Goal: Complete application form: Complete application form

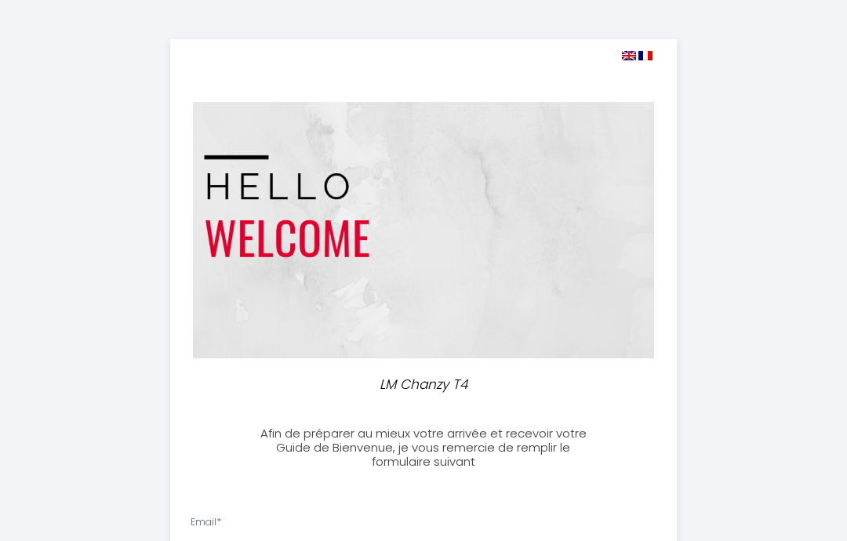
select select
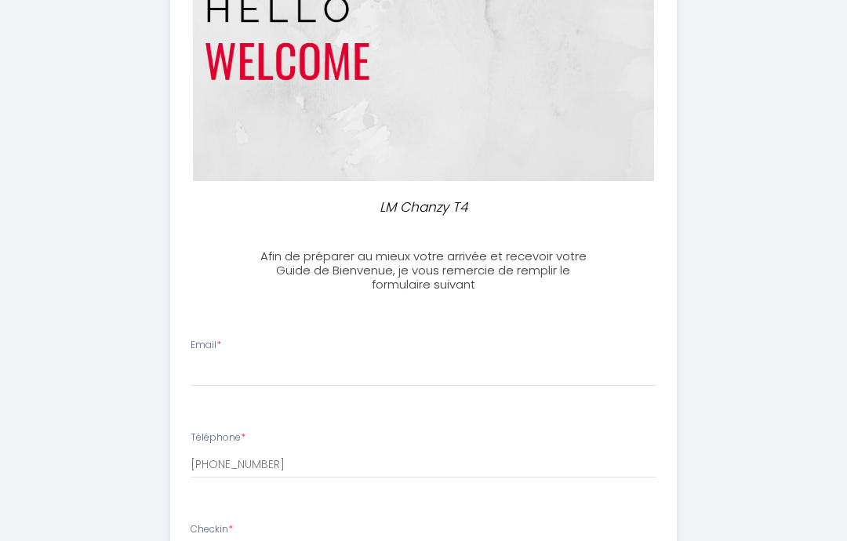
scroll to position [183, 0]
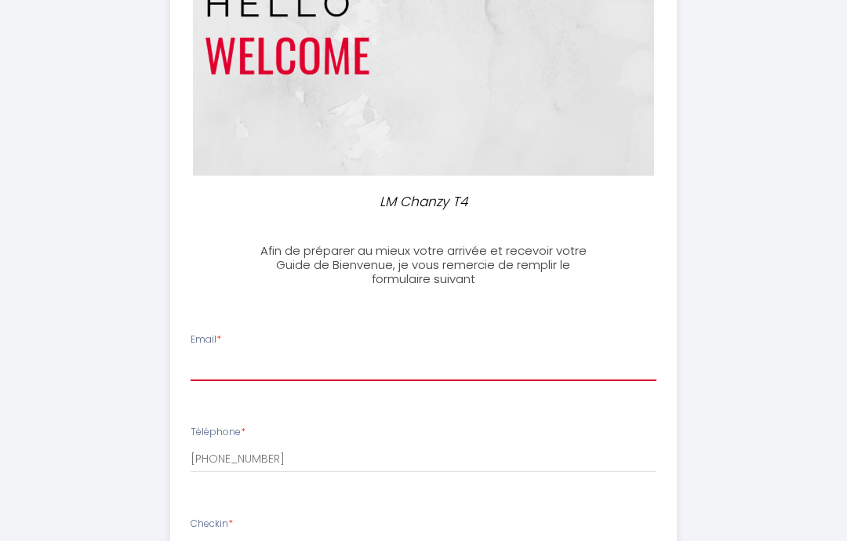
click at [317, 353] on input "Email *" at bounding box center [424, 367] width 467 height 28
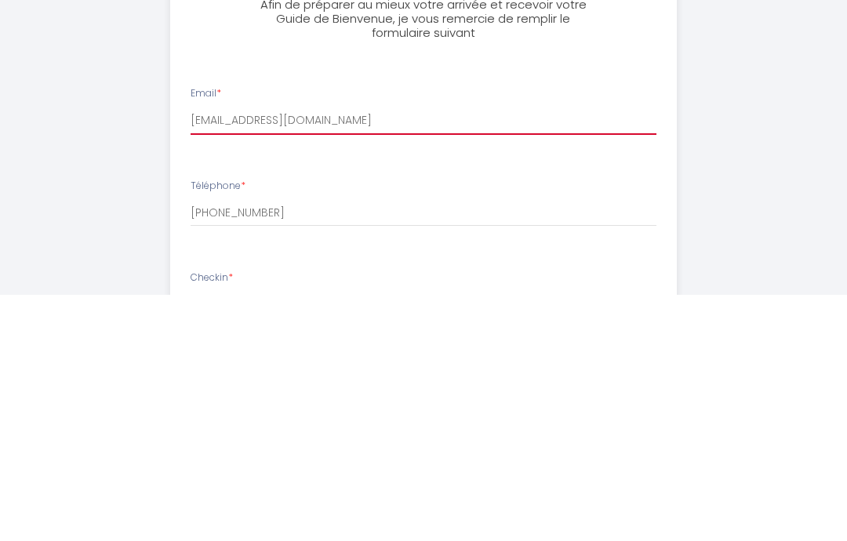
type input "[EMAIL_ADDRESS][DOMAIN_NAME]"
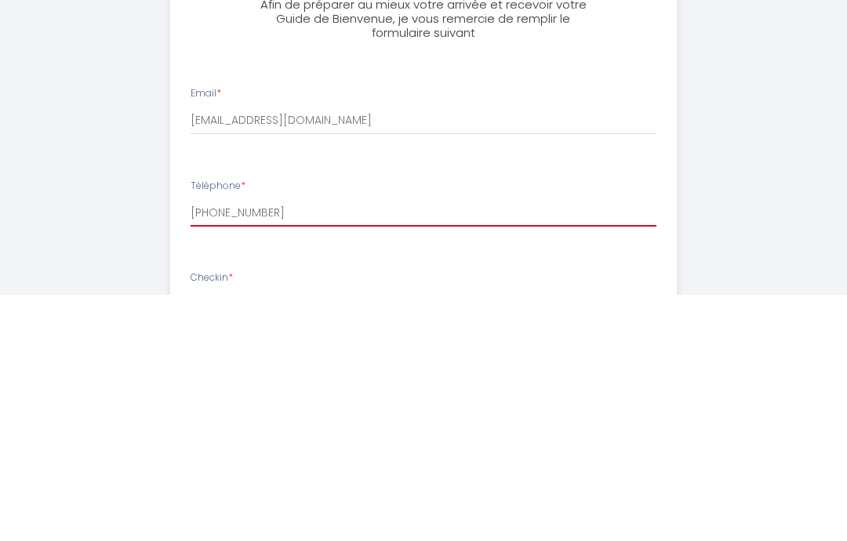
click at [353, 446] on input "[PHONE_NUMBER]" at bounding box center [424, 460] width 467 height 28
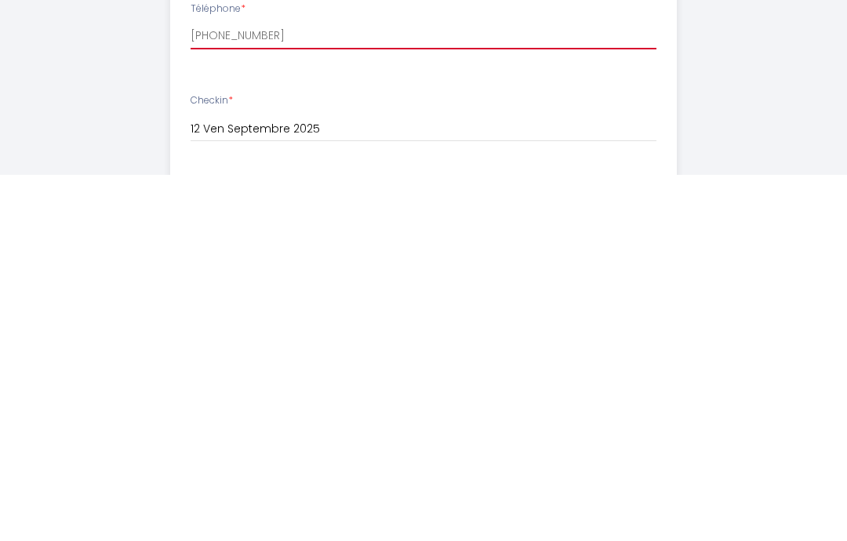
scroll to position [241, 0]
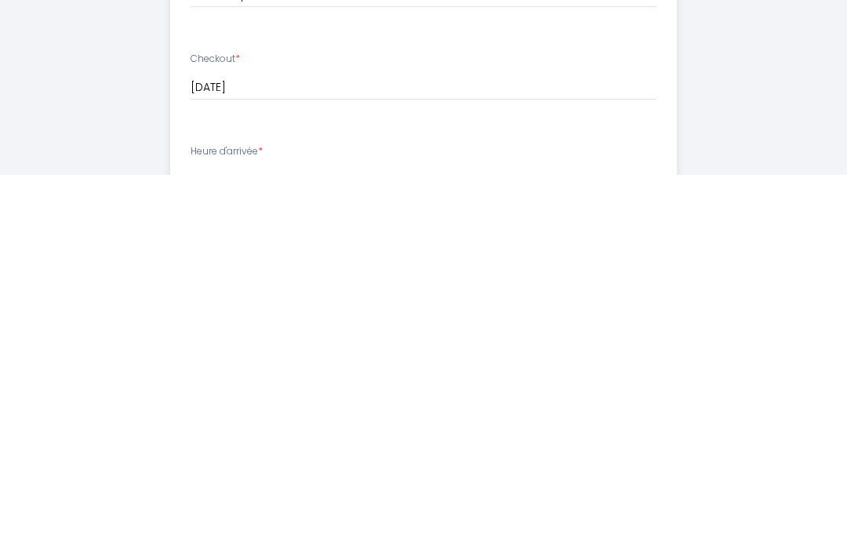
click at [357, 531] on select "16:00 16:30 17:00 17:30 18:00 18:30 19:00 19:30 20:00 20:30 21:00 21:30 22:00 2…" at bounding box center [424, 546] width 467 height 30
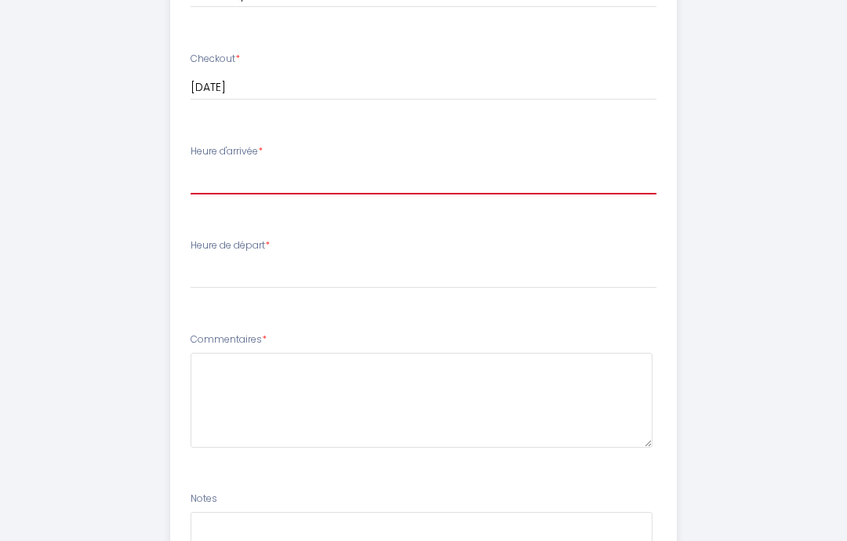
select select "18:00"
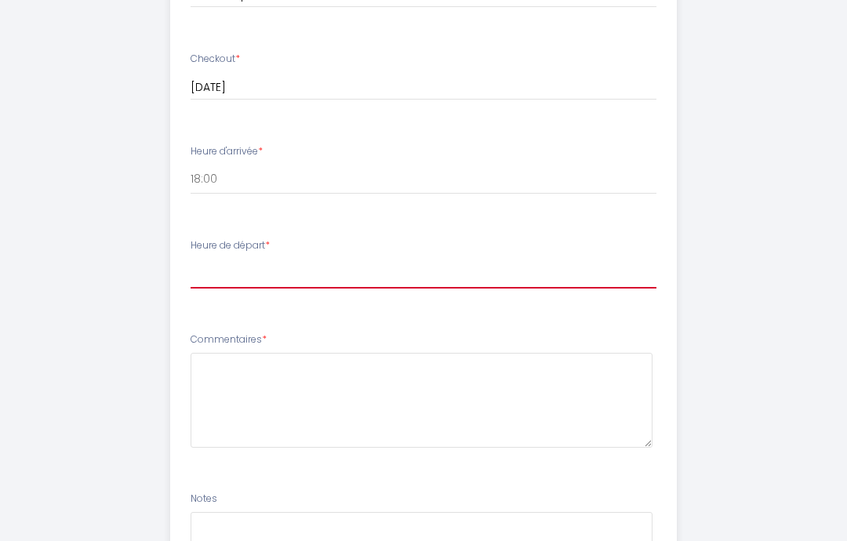
click at [347, 267] on select "00:00 00:30 01:00 01:30 02:00 02:30 03:00 03:30 04:00 04:30 05:00 05:30 06:00 0…" at bounding box center [424, 274] width 467 height 30
select select "10:00"
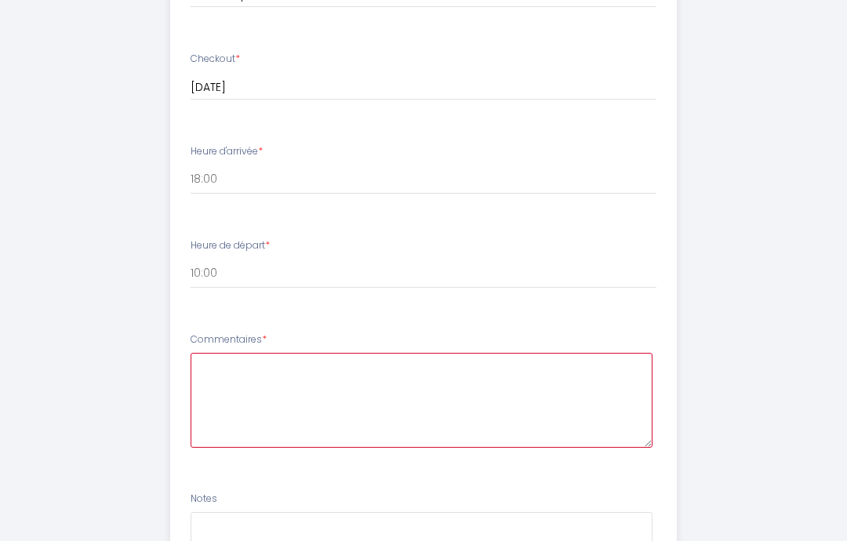
click at [340, 376] on textarea at bounding box center [422, 400] width 463 height 95
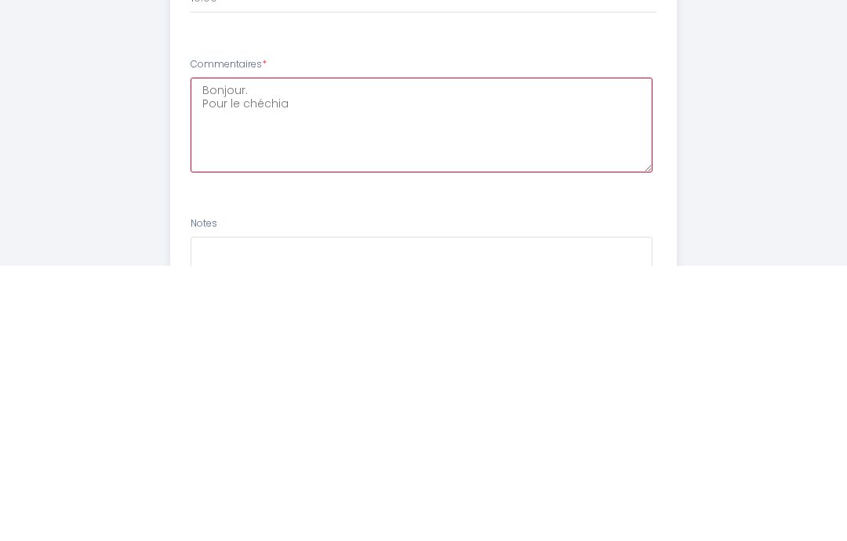
type textarea "Bonjour. Pour"
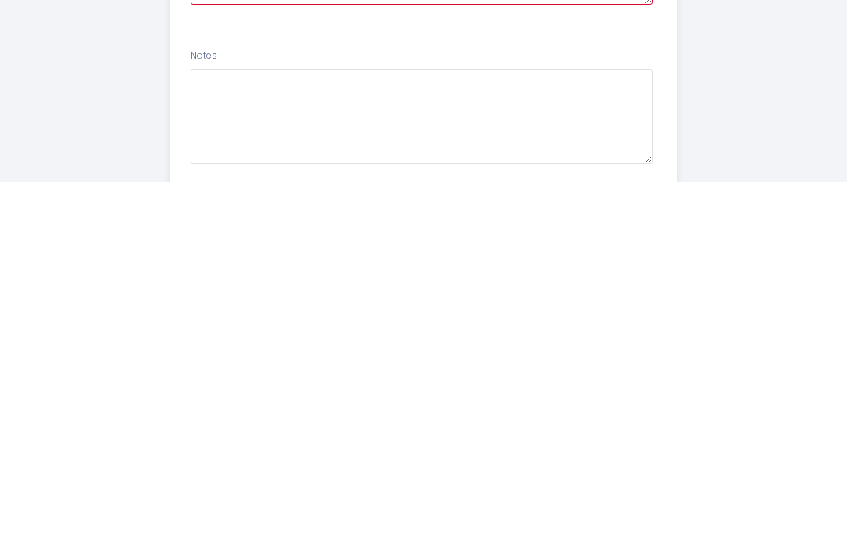
scroll to position [933, 0]
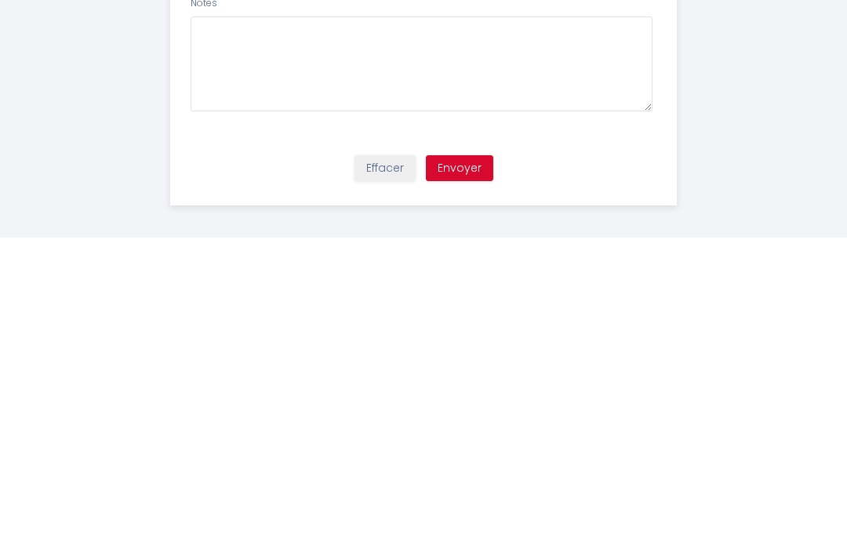
click at [480, 459] on button "Envoyer" at bounding box center [459, 472] width 67 height 27
click at [467, 459] on button "Envoyer" at bounding box center [459, 472] width 67 height 27
click at [476, 459] on button "Envoyer" at bounding box center [459, 472] width 67 height 27
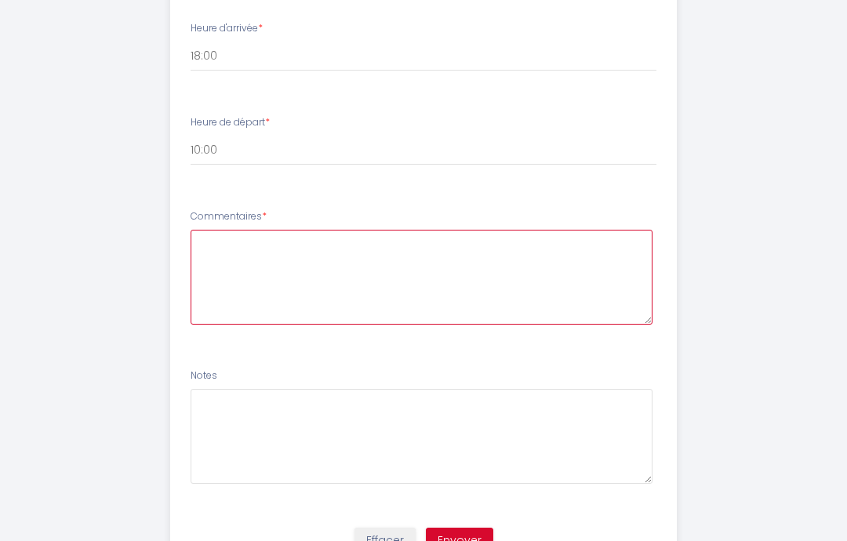
scroll to position [840, 0]
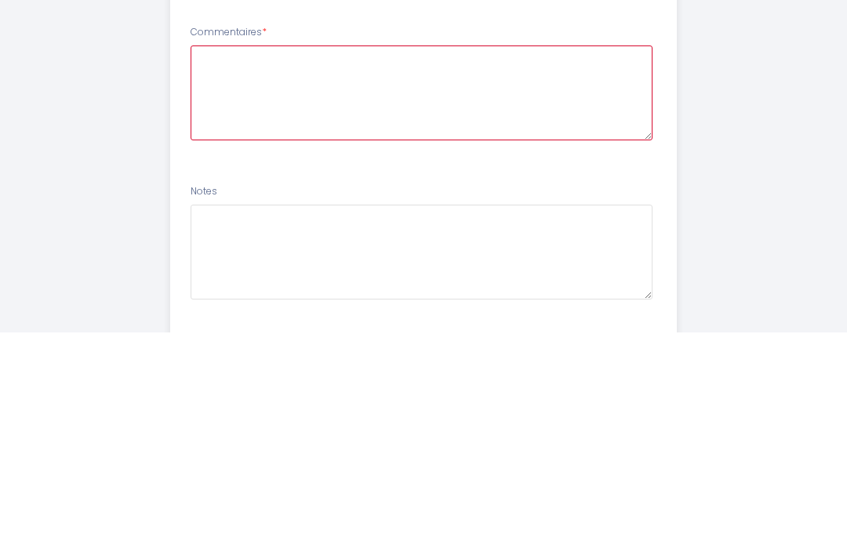
click at [446, 254] on textarea at bounding box center [422, 301] width 463 height 95
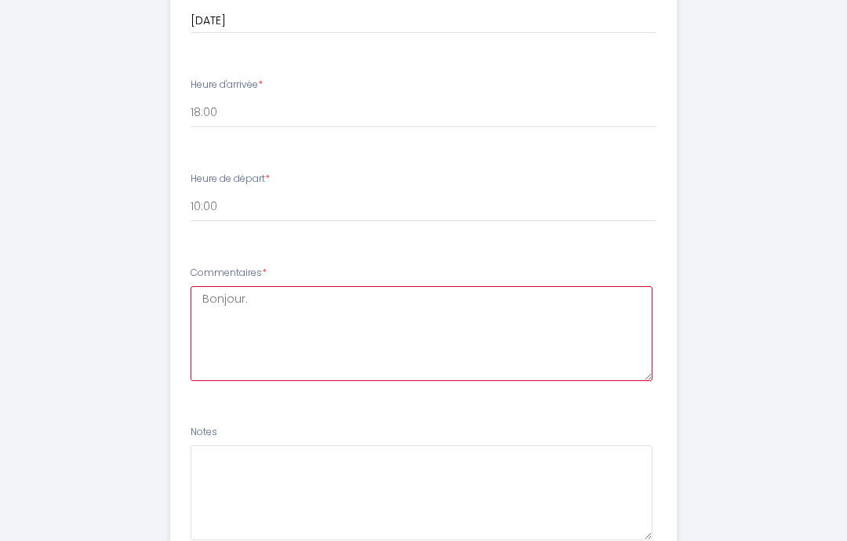
scroll to position [807, 0]
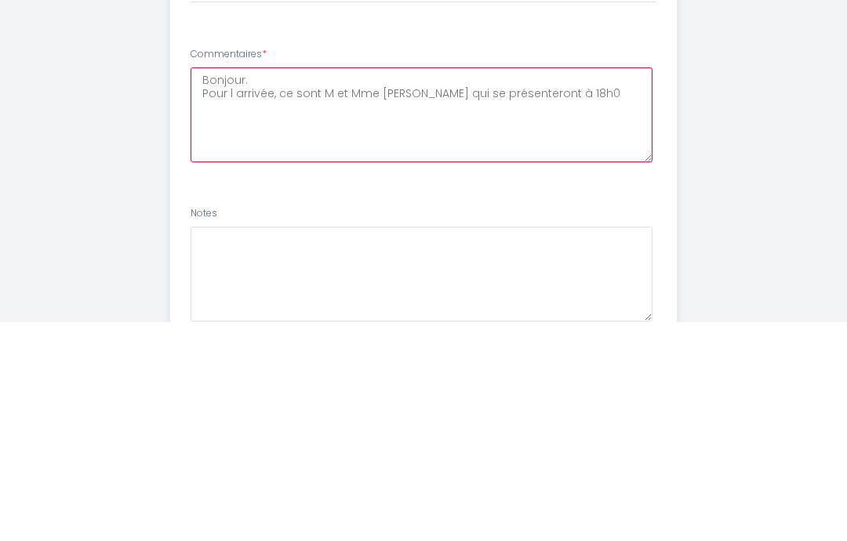
type textarea "Bonjour. Pour l arrivée, ce sont M et Mme [PERSON_NAME] qui se présenteront à 1…"
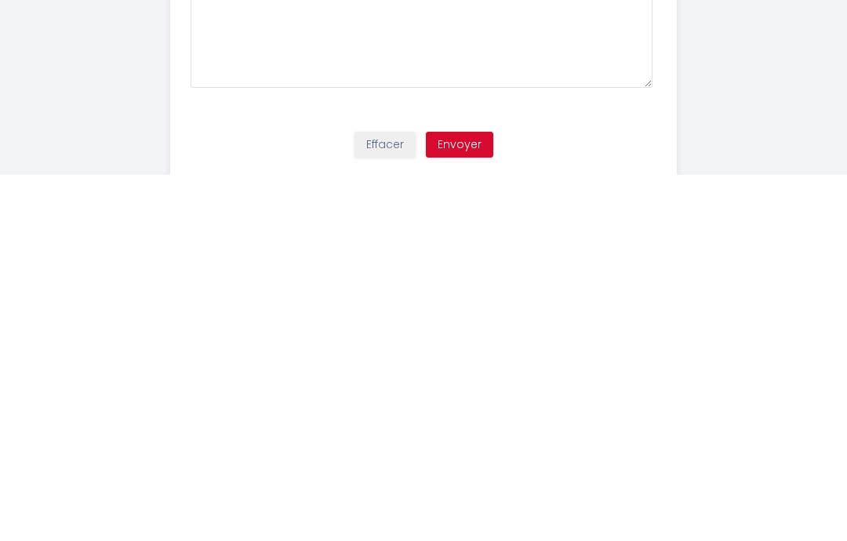
scroll to position [933, 0]
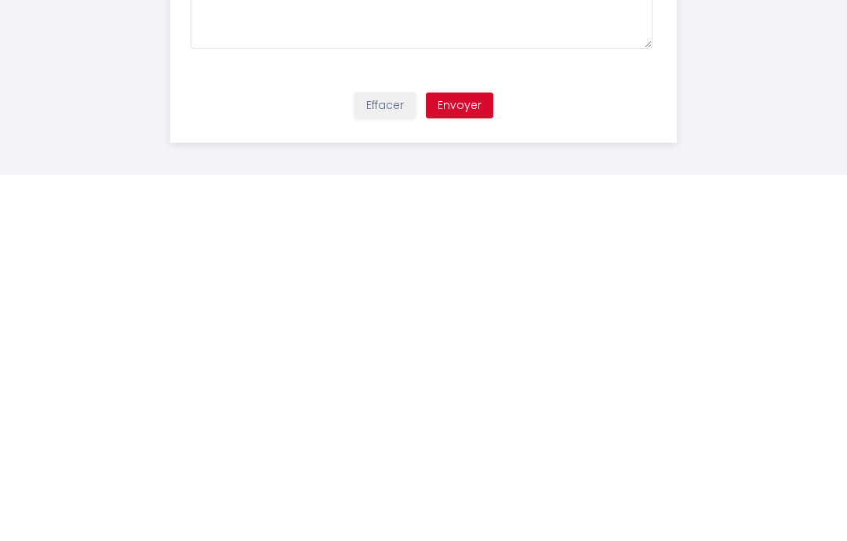
click at [474, 459] on button "Envoyer" at bounding box center [459, 472] width 67 height 27
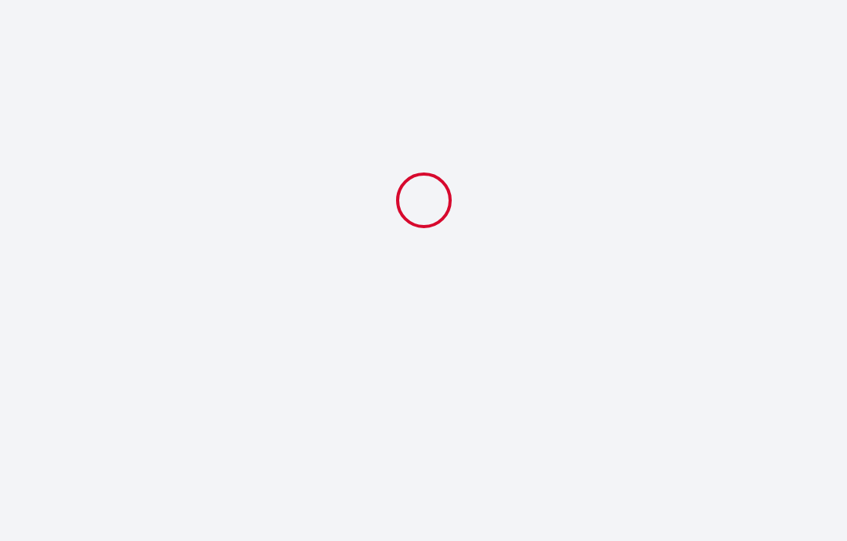
select select "18:00"
select select "10:00"
